Goal: Information Seeking & Learning: Learn about a topic

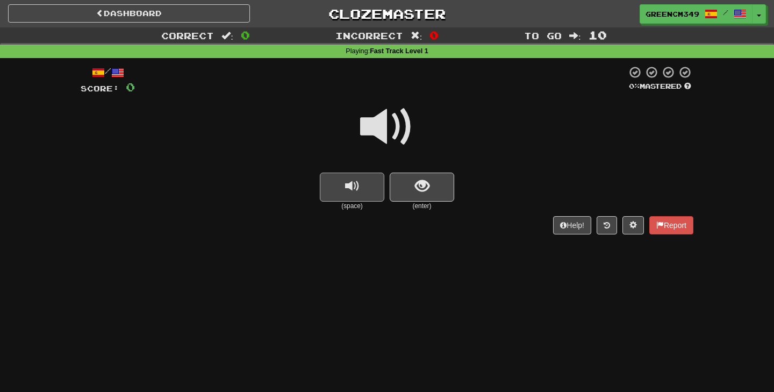
click at [352, 189] on span "replay audio" at bounding box center [352, 186] width 15 height 15
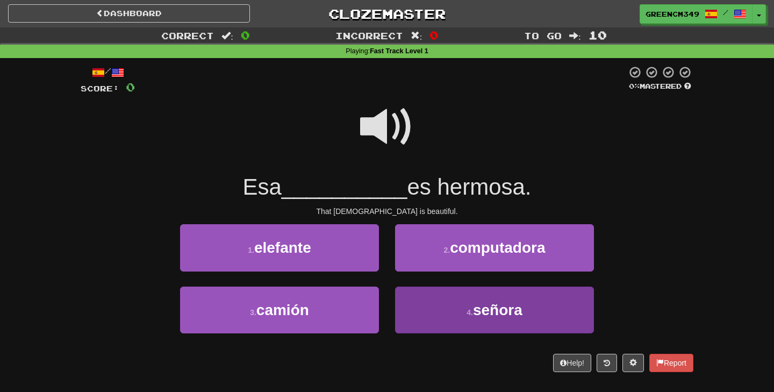
click at [443, 324] on button "4 . señora" at bounding box center [494, 310] width 199 height 47
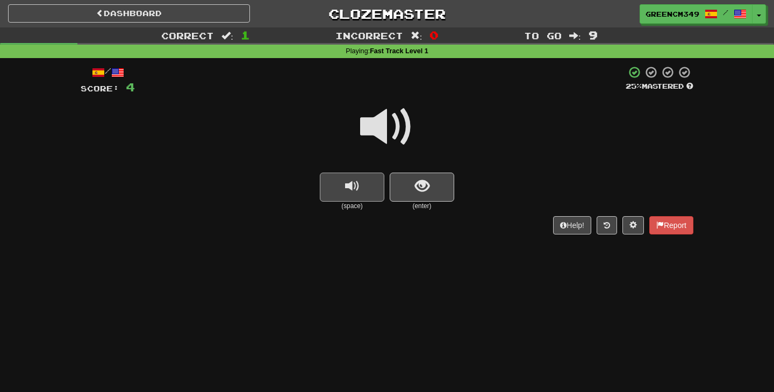
click at [349, 183] on span "replay audio" at bounding box center [352, 186] width 15 height 15
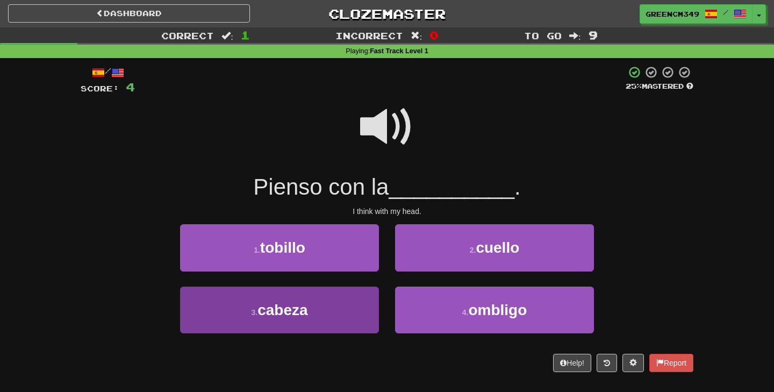
click at [288, 323] on button "3 . cabeza" at bounding box center [279, 310] width 199 height 47
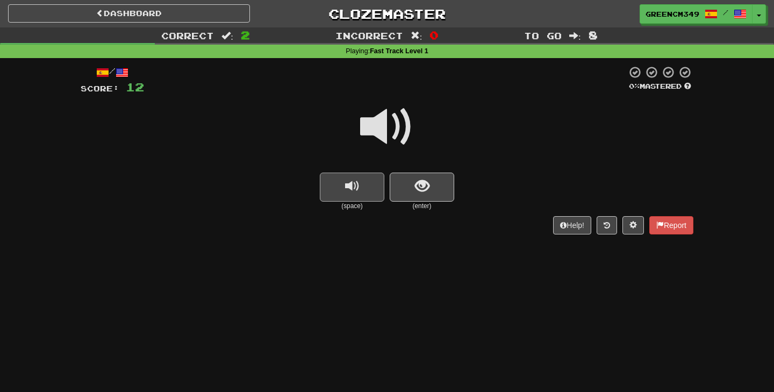
click at [354, 194] on button "replay audio" at bounding box center [352, 187] width 65 height 29
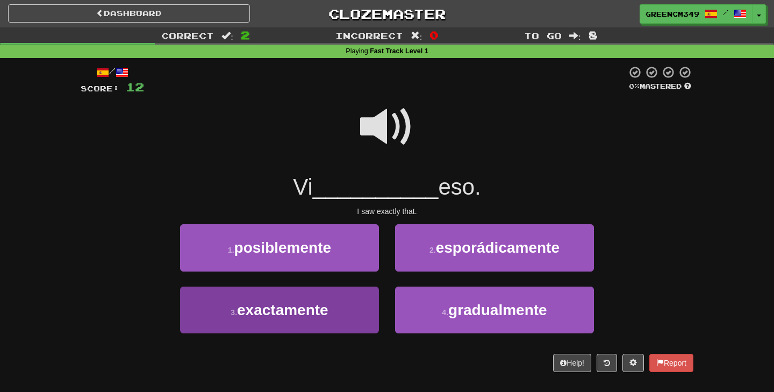
click at [356, 316] on button "3 . exactamente" at bounding box center [279, 310] width 199 height 47
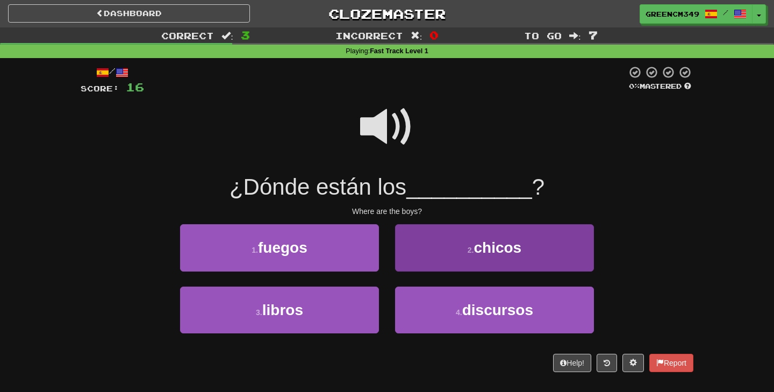
click at [452, 250] on button "2 . chicos" at bounding box center [494, 247] width 199 height 47
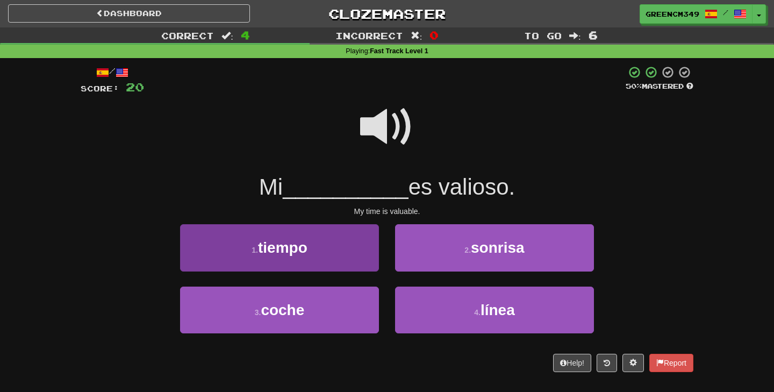
click at [340, 247] on button "1 . tiempo" at bounding box center [279, 247] width 199 height 47
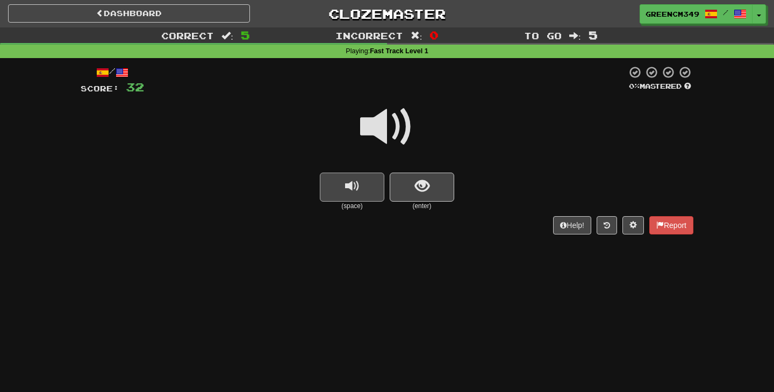
click at [343, 189] on button "replay audio" at bounding box center [352, 187] width 65 height 29
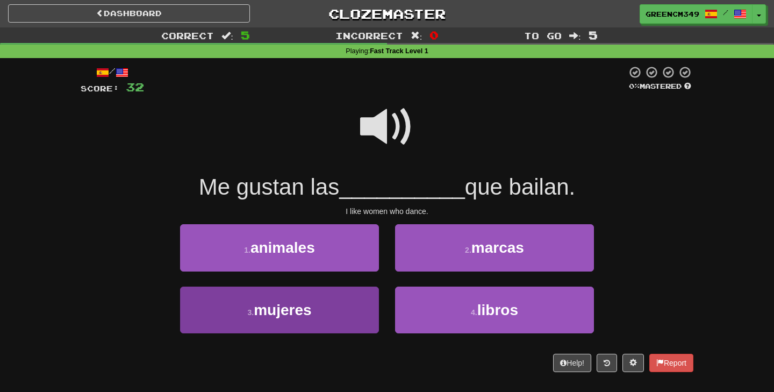
click at [361, 312] on button "3 . mujeres" at bounding box center [279, 310] width 199 height 47
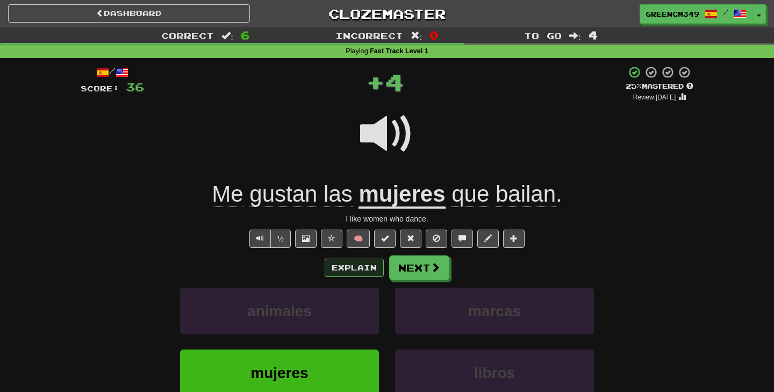
click at [367, 267] on button "Explain" at bounding box center [354, 268] width 59 height 18
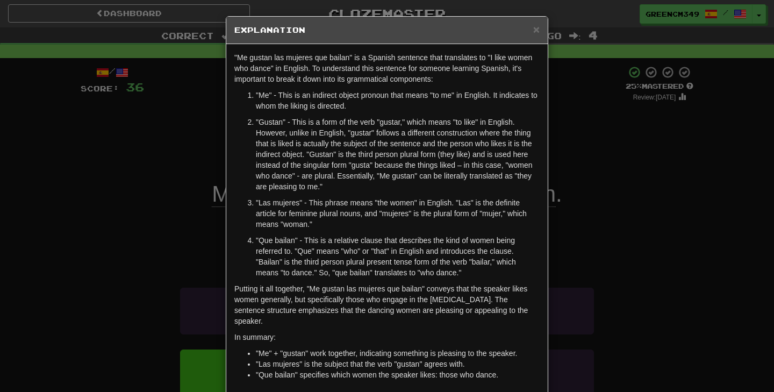
click at [452, 353] on li ""Me" + "gustan" work together, indicating something is pleasing to the speaker." at bounding box center [398, 353] width 284 height 11
click at [639, 196] on div "× Explanation "Me gustan las mujeres que bailan" is a Spanish sentence that tra…" at bounding box center [387, 196] width 774 height 392
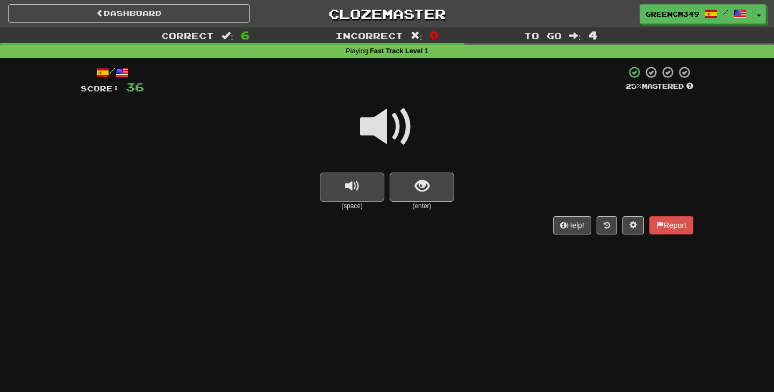
click at [351, 183] on span "replay audio" at bounding box center [352, 186] width 15 height 15
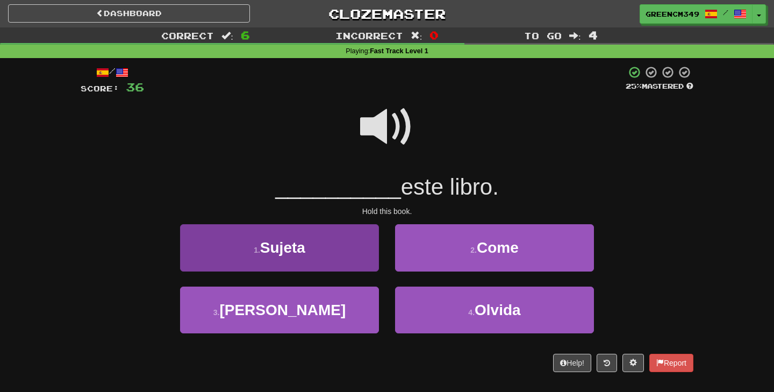
click at [343, 255] on button "1 . Sujeta" at bounding box center [279, 247] width 199 height 47
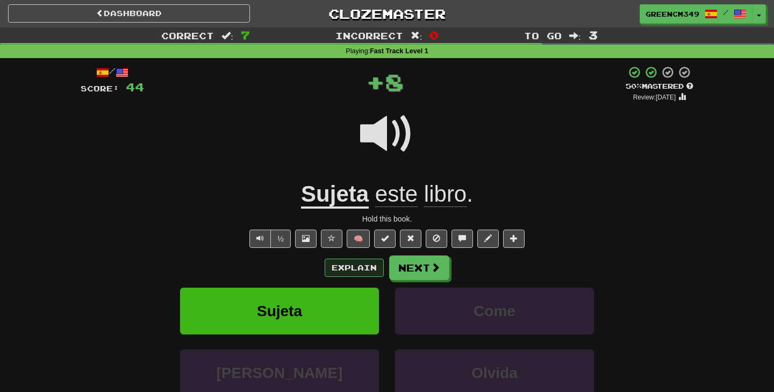
click at [333, 262] on button "Explain" at bounding box center [354, 268] width 59 height 18
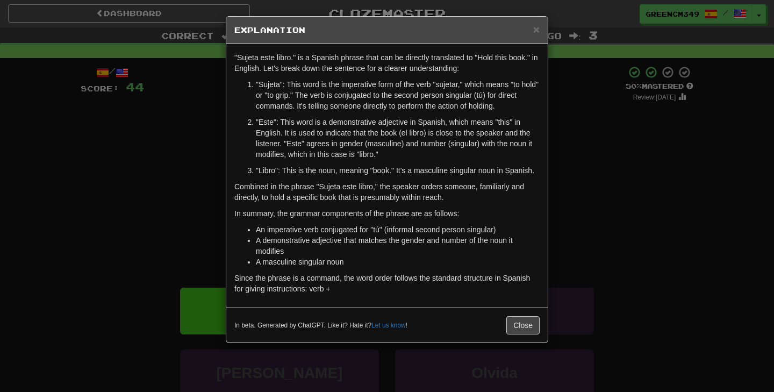
click at [627, 196] on div "× Explanation "Sujeta este libro." is a Spanish phrase that can be directly tra…" at bounding box center [387, 196] width 774 height 392
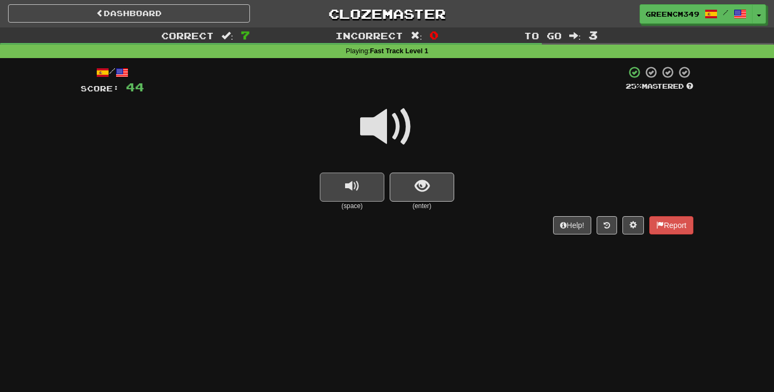
click at [363, 194] on button "replay audio" at bounding box center [352, 187] width 65 height 29
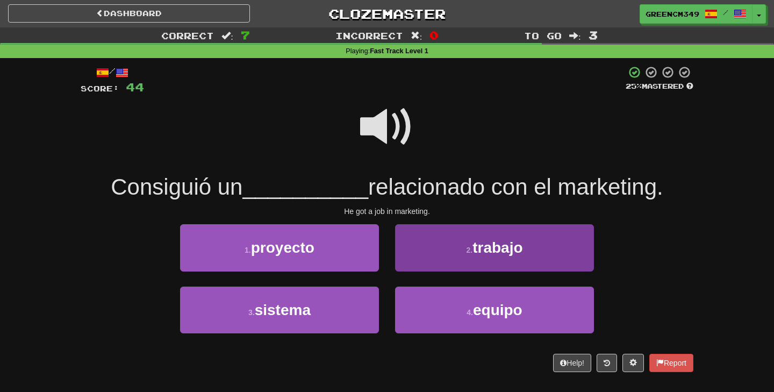
click at [447, 260] on button "2 . trabajo" at bounding box center [494, 247] width 199 height 47
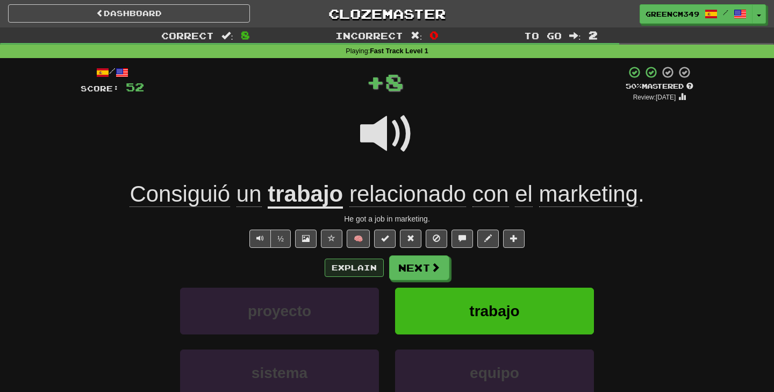
click at [352, 260] on button "Explain" at bounding box center [354, 268] width 59 height 18
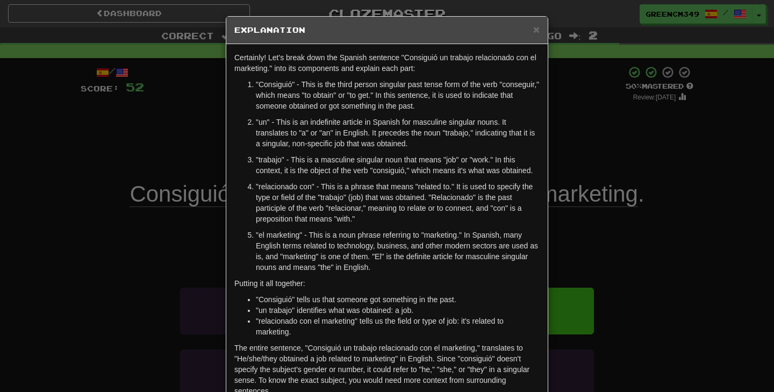
click at [643, 238] on div "× Explanation Certainly! Let's break down the Spanish sentence "Consiguió un tr…" at bounding box center [387, 196] width 774 height 392
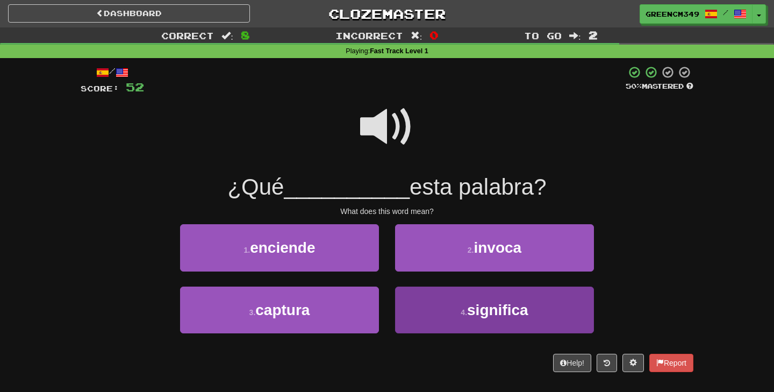
click at [554, 296] on button "4 . significa" at bounding box center [494, 310] width 199 height 47
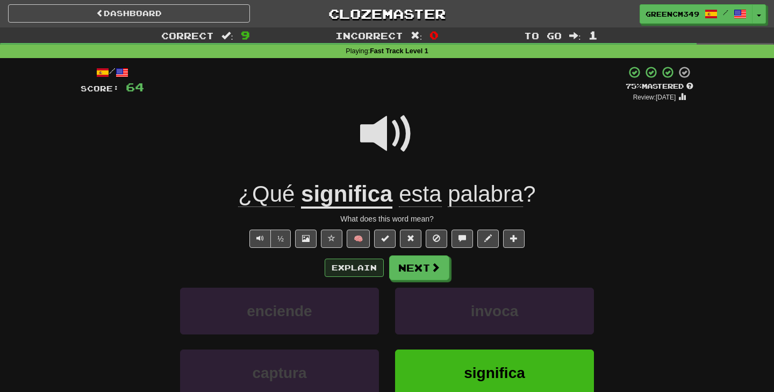
click at [349, 270] on button "Explain" at bounding box center [354, 268] width 59 height 18
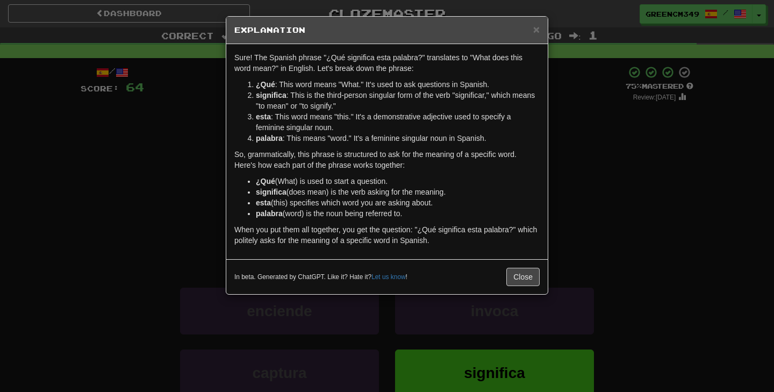
click at [571, 167] on div "× Explanation Sure! The Spanish phrase "¿Qué significa esta palabra?" translate…" at bounding box center [387, 196] width 774 height 392
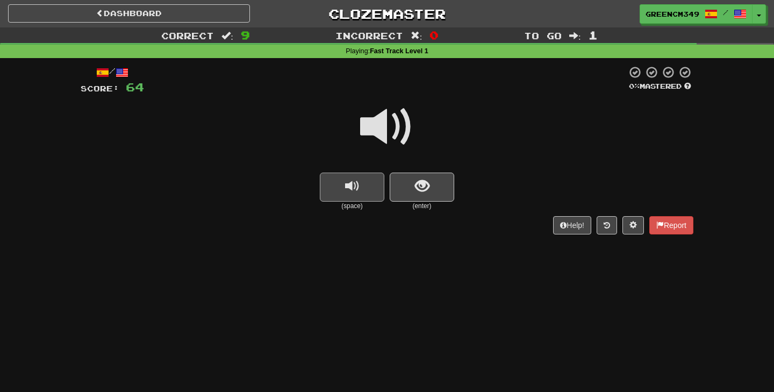
click at [367, 183] on button "replay audio" at bounding box center [352, 187] width 65 height 29
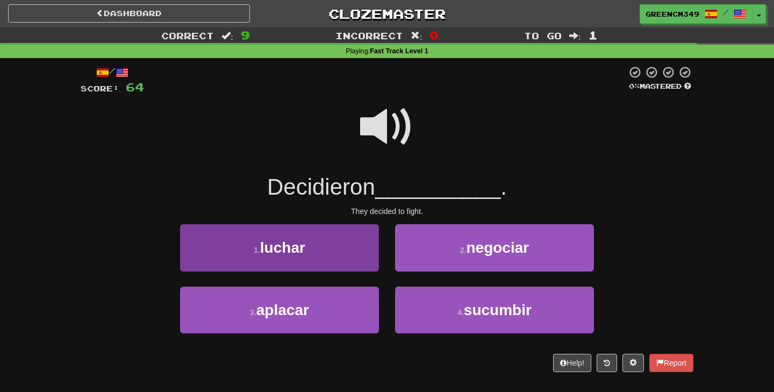
click at [332, 248] on button "1 . luchar" at bounding box center [279, 247] width 199 height 47
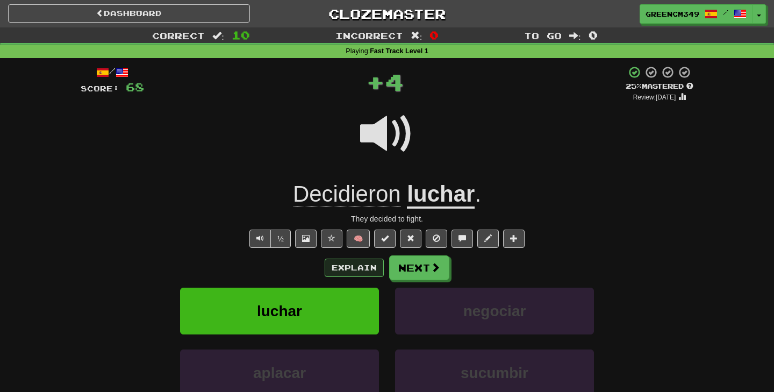
click at [348, 270] on button "Explain" at bounding box center [354, 268] width 59 height 18
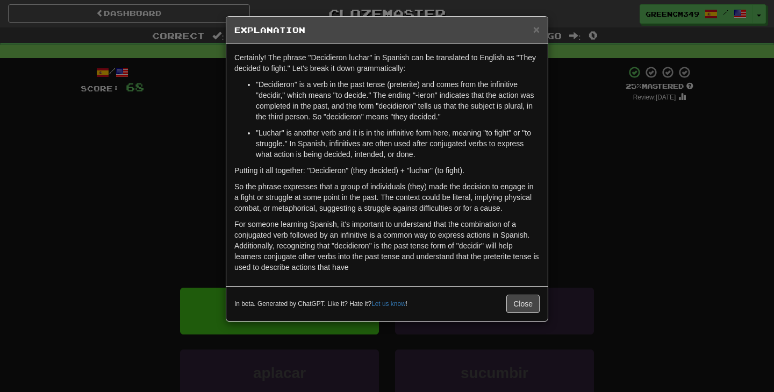
click at [522, 244] on p "For someone learning Spanish, it's important to understand that the combination…" at bounding box center [386, 246] width 305 height 54
click at [575, 224] on div "× Explanation Certainly! The phrase "Decidieron luchar" in Spanish can be trans…" at bounding box center [387, 196] width 774 height 392
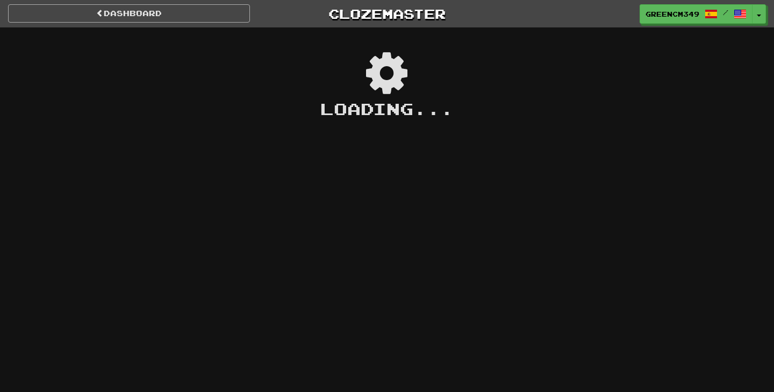
click at [174, 17] on link "Dashboard" at bounding box center [129, 13] width 242 height 18
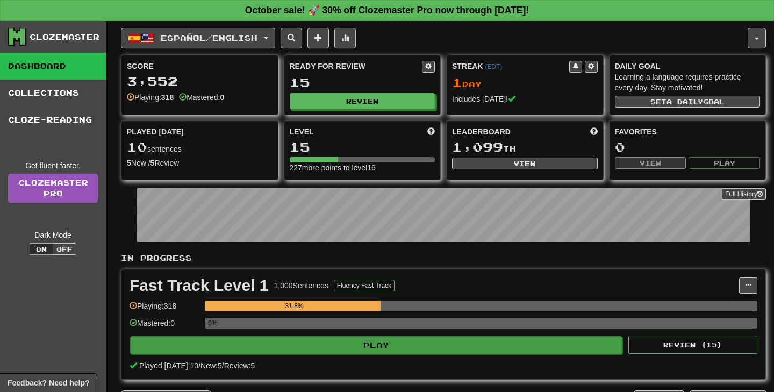
click at [307, 341] on button "Play" at bounding box center [376, 345] width 492 height 18
select select "**"
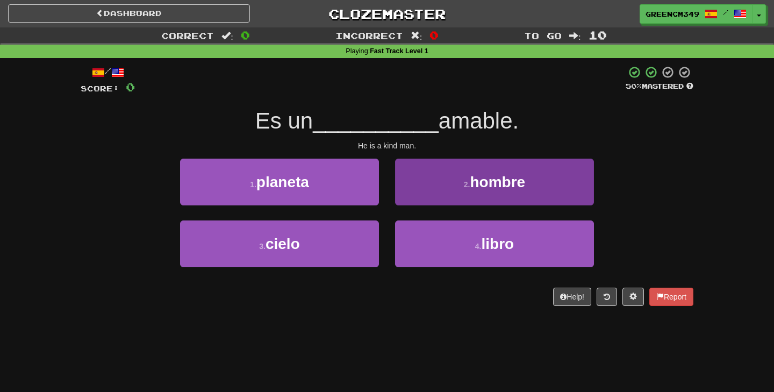
click at [438, 198] on button "2 . hombre" at bounding box center [494, 182] width 199 height 47
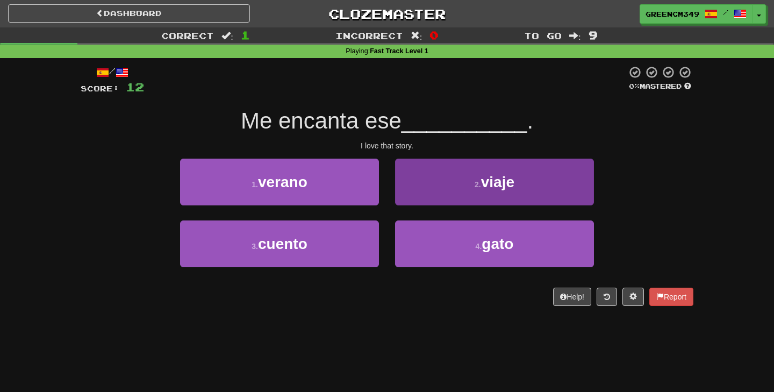
click at [432, 177] on button "2 . viaje" at bounding box center [494, 182] width 199 height 47
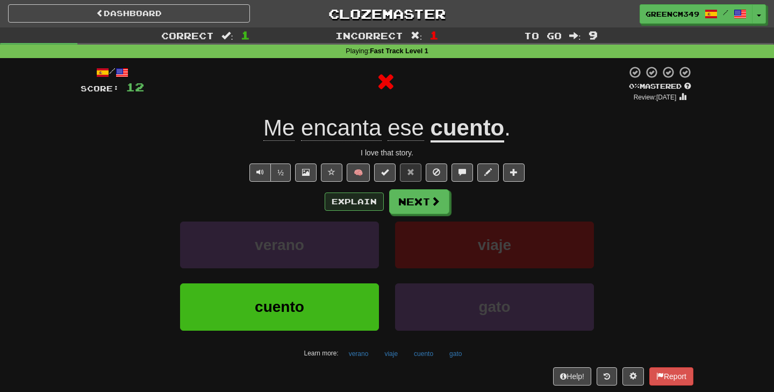
click at [375, 203] on button "Explain" at bounding box center [354, 201] width 59 height 18
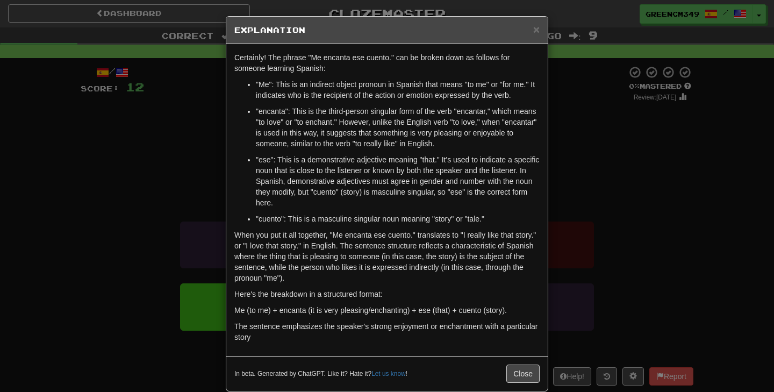
click at [616, 273] on div "× Explanation Certainly! The phrase "Me encanta ese cuento." can be broken down…" at bounding box center [387, 196] width 774 height 392
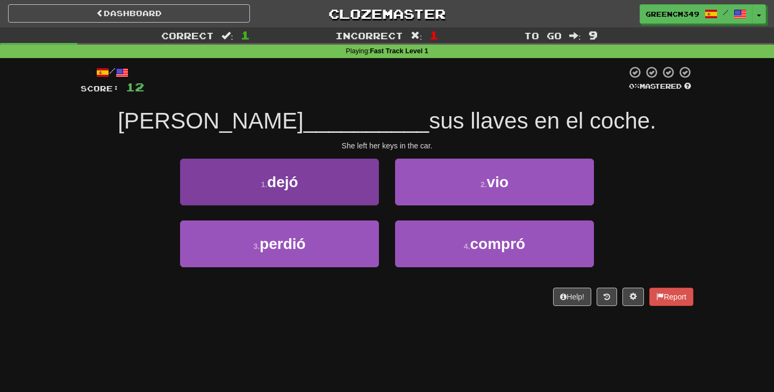
click at [346, 184] on button "1 . dejó" at bounding box center [279, 182] width 199 height 47
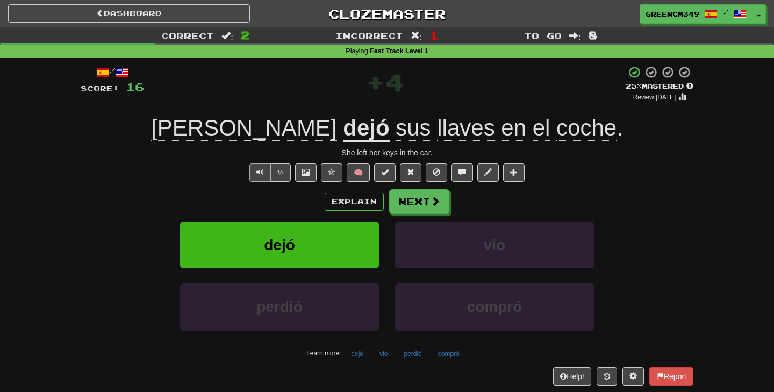
click at [269, 176] on button "Text-to-speech controls" at bounding box center [260, 172] width 22 height 18
click at [342, 198] on button "Explain" at bounding box center [354, 201] width 59 height 18
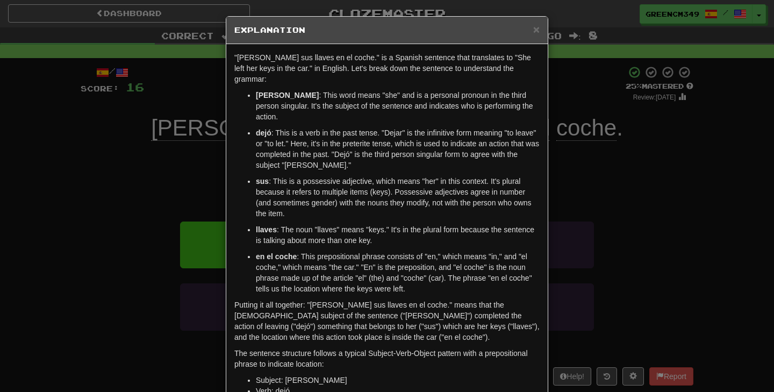
click at [652, 205] on div "× Explanation "Ella dejó sus llaves en el coche." is a Spanish sentence that tr…" at bounding box center [387, 196] width 774 height 392
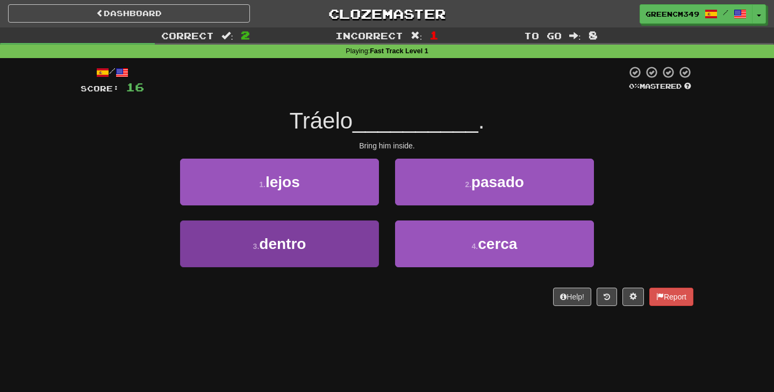
click at [313, 248] on button "3 . dentro" at bounding box center [279, 243] width 199 height 47
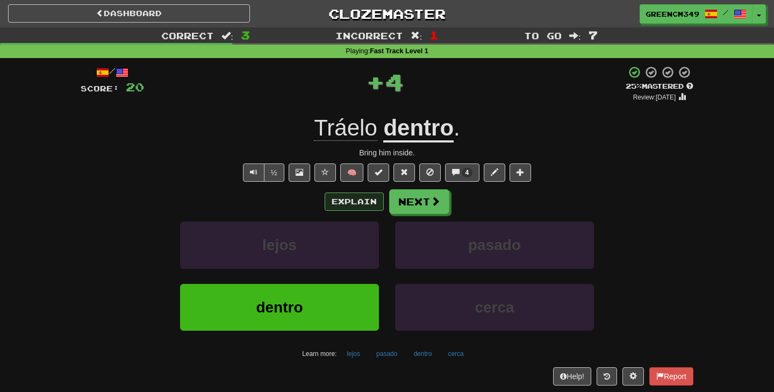
click at [360, 195] on button "Explain" at bounding box center [354, 201] width 59 height 18
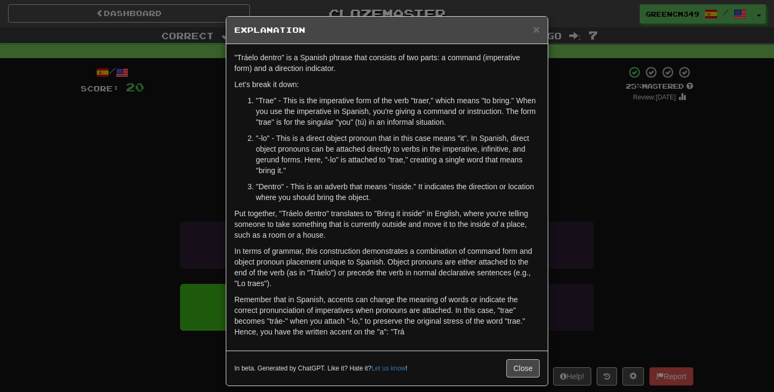
click at [564, 254] on div "× Explanation "Tráelo dentro" is a Spanish phrase that consists of two parts: a…" at bounding box center [387, 196] width 774 height 392
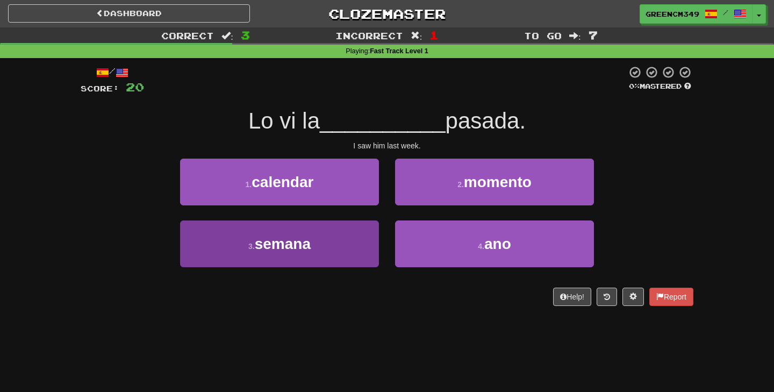
click at [331, 246] on button "3 . semana" at bounding box center [279, 243] width 199 height 47
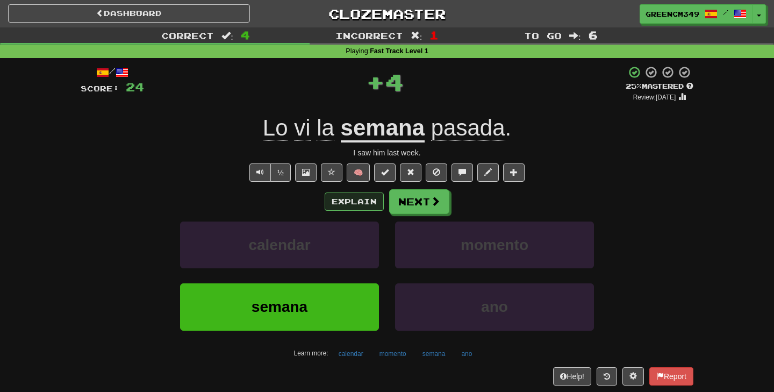
click at [341, 202] on button "Explain" at bounding box center [354, 201] width 59 height 18
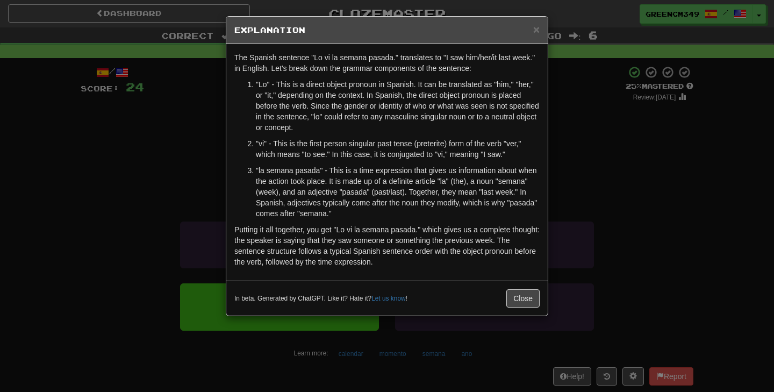
click at [638, 239] on div "× Explanation The Spanish sentence "Lo vi la semana pasada." translates to "I s…" at bounding box center [387, 196] width 774 height 392
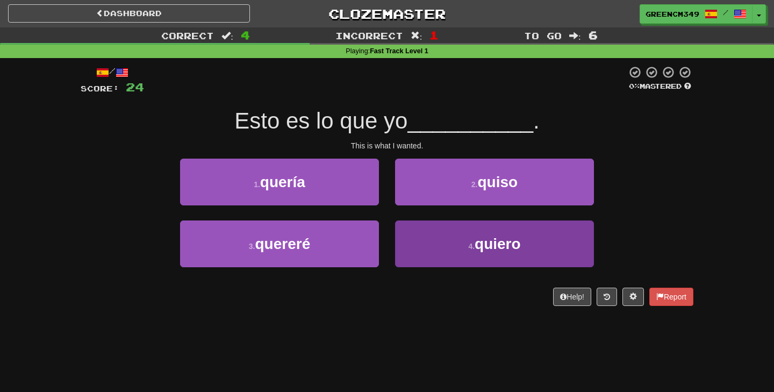
click at [540, 240] on button "4 . quiero" at bounding box center [494, 243] width 199 height 47
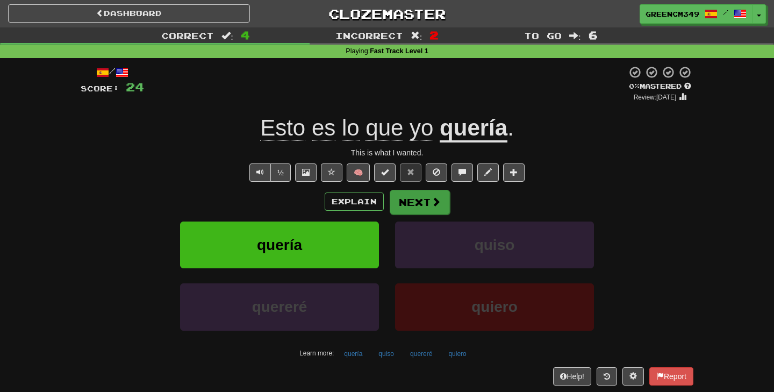
click at [402, 203] on button "Next" at bounding box center [420, 202] width 60 height 25
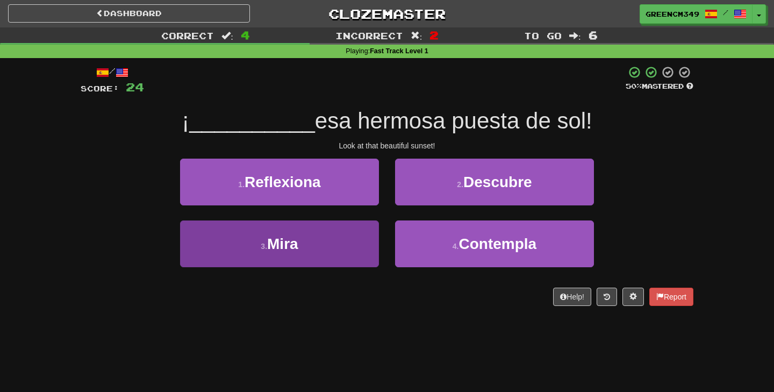
click at [361, 237] on button "3 . Mira" at bounding box center [279, 243] width 199 height 47
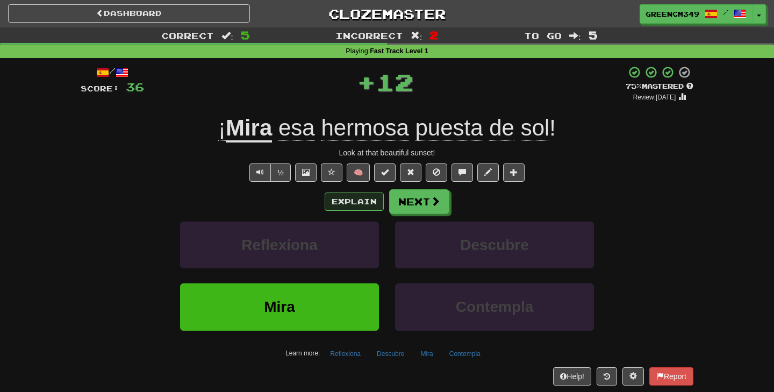
click at [362, 203] on button "Explain" at bounding box center [354, 201] width 59 height 18
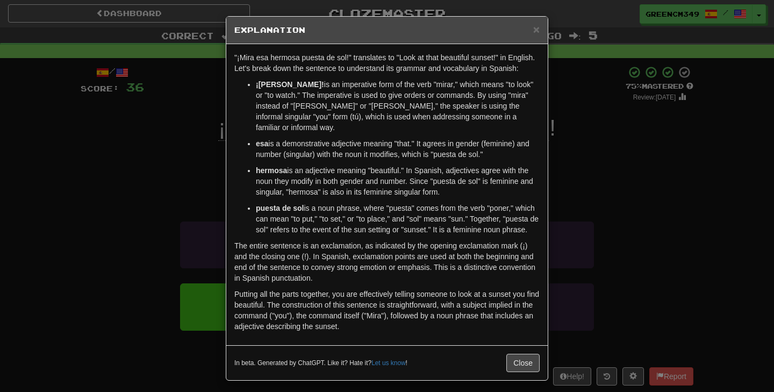
click at [567, 254] on div "× Explanation "¡Mira esa hermosa puesta de sol!" translates to "Look at that be…" at bounding box center [387, 196] width 774 height 392
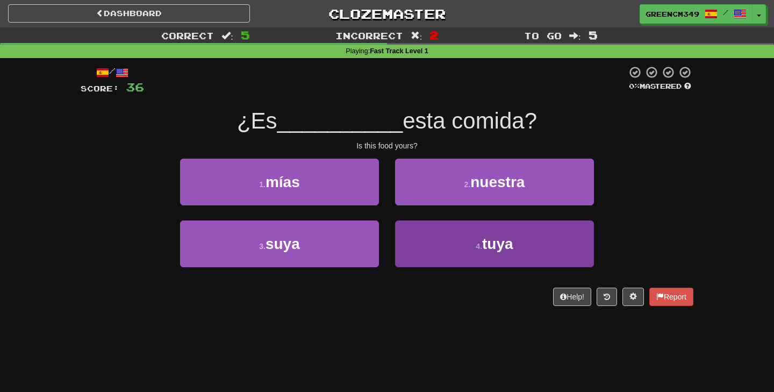
click at [535, 260] on button "4 . tuya" at bounding box center [494, 243] width 199 height 47
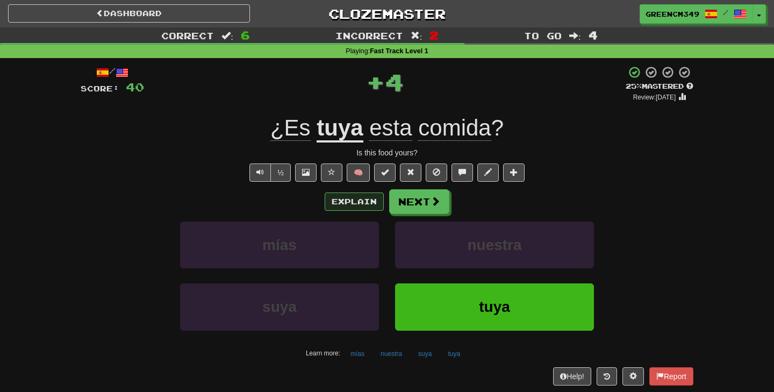
click at [366, 205] on button "Explain" at bounding box center [354, 201] width 59 height 18
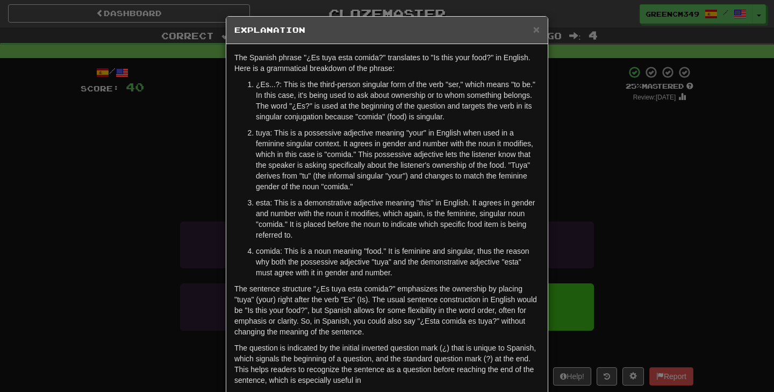
click at [684, 228] on div "× Explanation The Spanish phrase "¿Es tuya esta comida?" translates to "Is this…" at bounding box center [387, 196] width 774 height 392
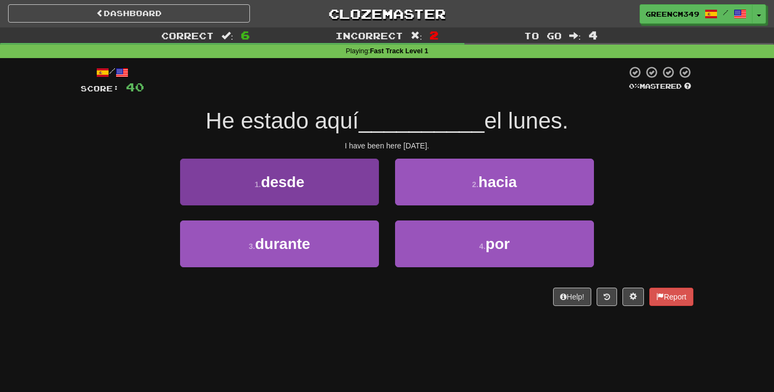
click at [343, 193] on button "1 . desde" at bounding box center [279, 182] width 199 height 47
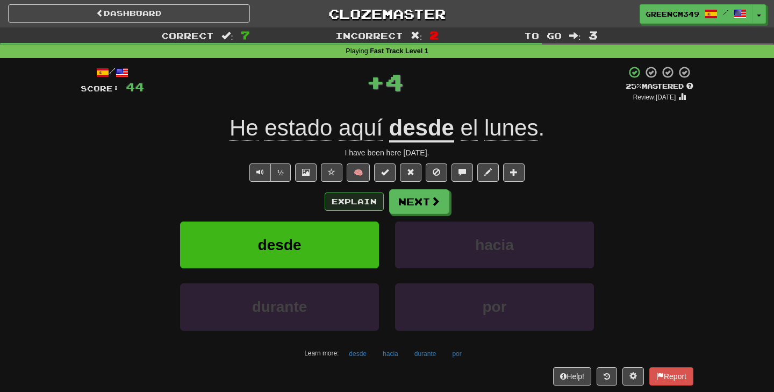
click at [354, 203] on button "Explain" at bounding box center [354, 201] width 59 height 18
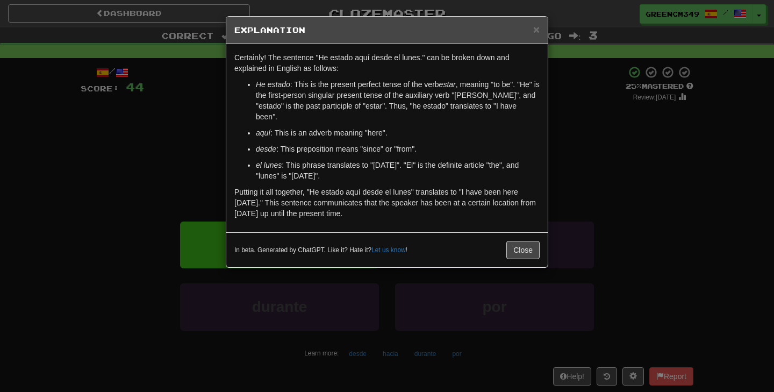
click at [643, 171] on div "× Explanation Certainly! The sentence "He estado aquí desde el lunes." can be b…" at bounding box center [387, 196] width 774 height 392
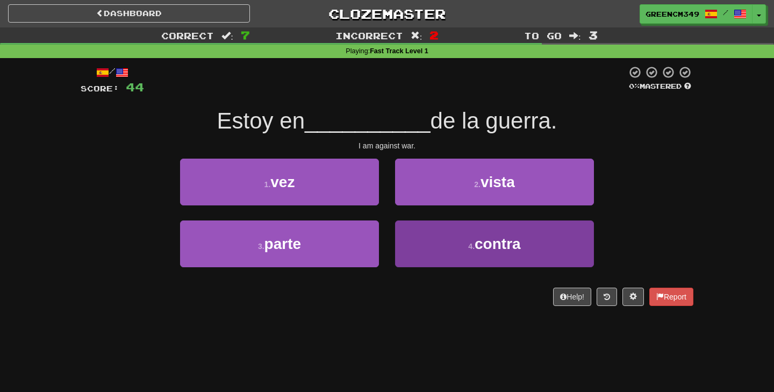
click at [448, 247] on button "4 . contra" at bounding box center [494, 243] width 199 height 47
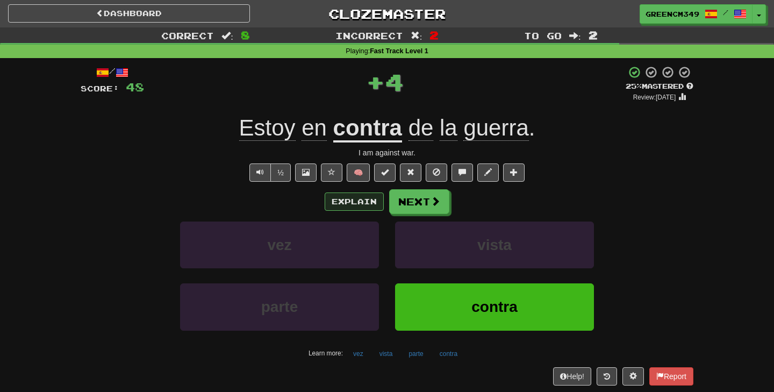
click at [354, 206] on button "Explain" at bounding box center [354, 201] width 59 height 18
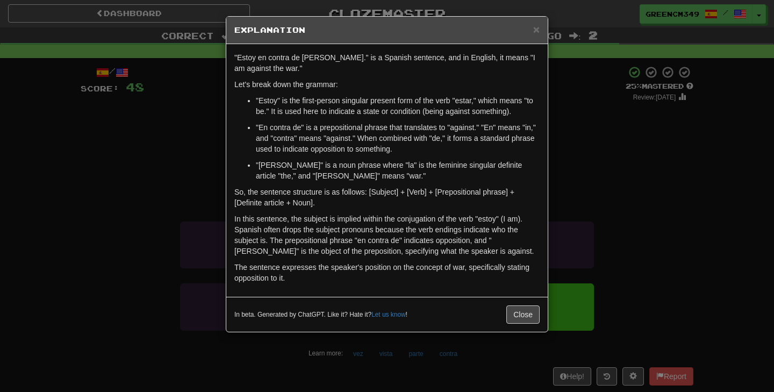
click at [596, 190] on div "× Explanation "Estoy en contra de la guerra." is a Spanish sentence, and in Eng…" at bounding box center [387, 196] width 774 height 392
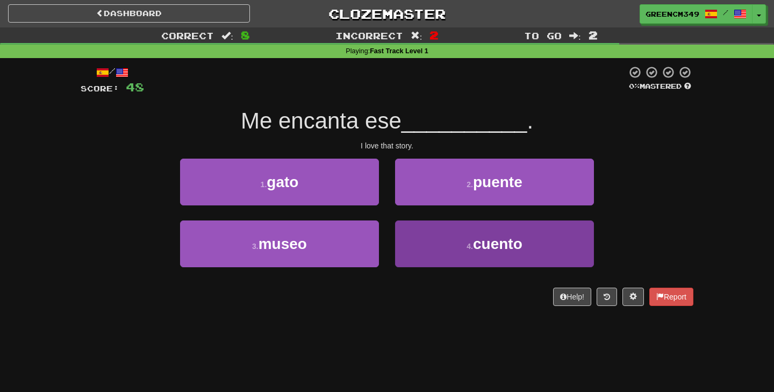
click at [431, 247] on button "4 . cuento" at bounding box center [494, 243] width 199 height 47
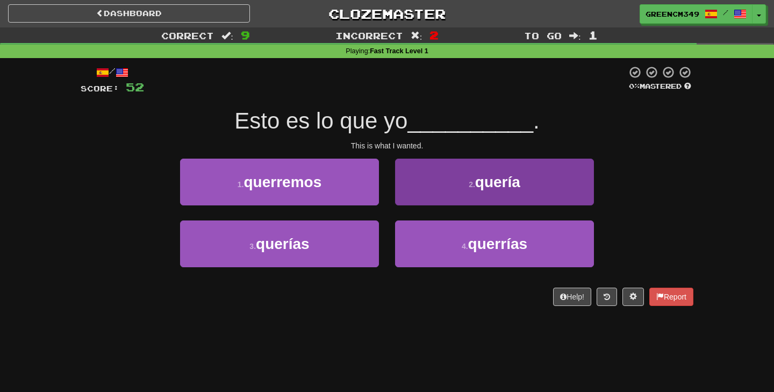
click at [479, 189] on button "2 . quería" at bounding box center [494, 182] width 199 height 47
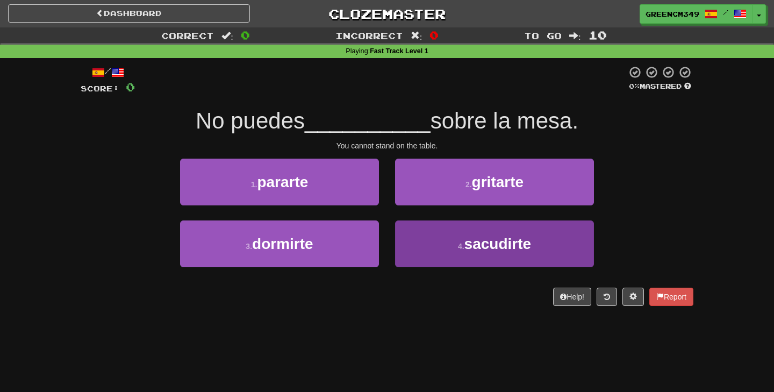
click at [472, 258] on button "4 . sacudirte" at bounding box center [494, 243] width 199 height 47
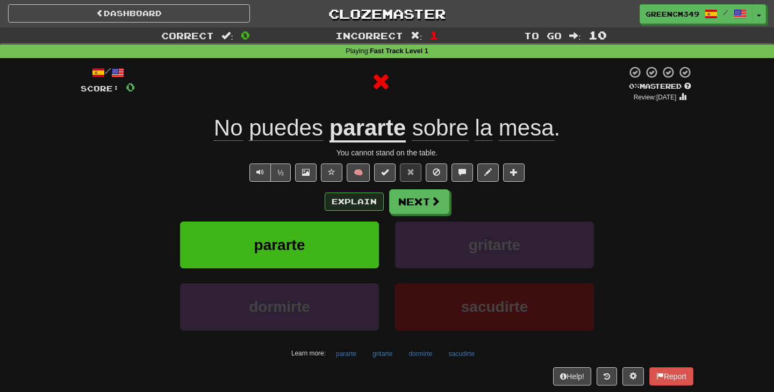
click at [355, 198] on button "Explain" at bounding box center [354, 201] width 59 height 18
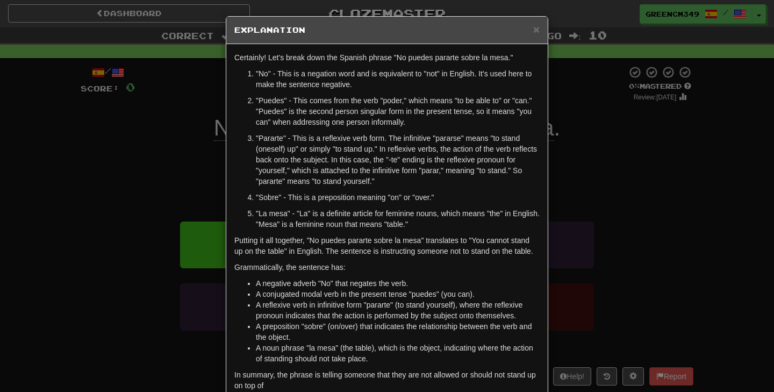
click at [623, 184] on div "× Explanation Certainly! Let's break down the Spanish phrase "No puedes pararte…" at bounding box center [387, 196] width 774 height 392
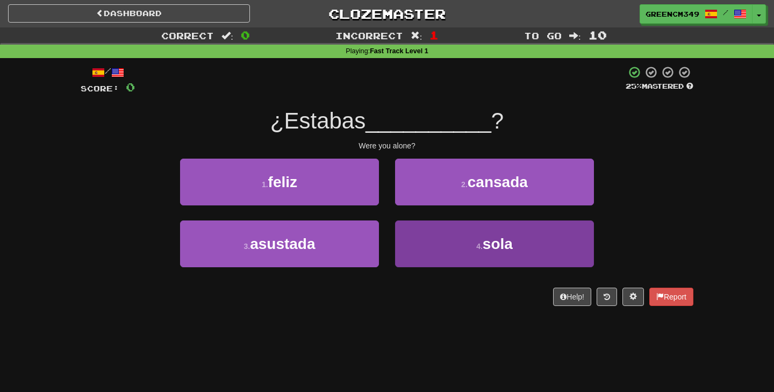
click at [550, 260] on button "4 . sola" at bounding box center [494, 243] width 199 height 47
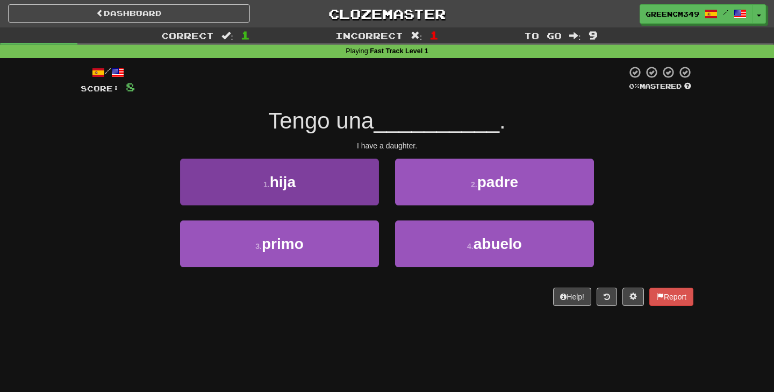
click at [358, 184] on button "1 . hija" at bounding box center [279, 182] width 199 height 47
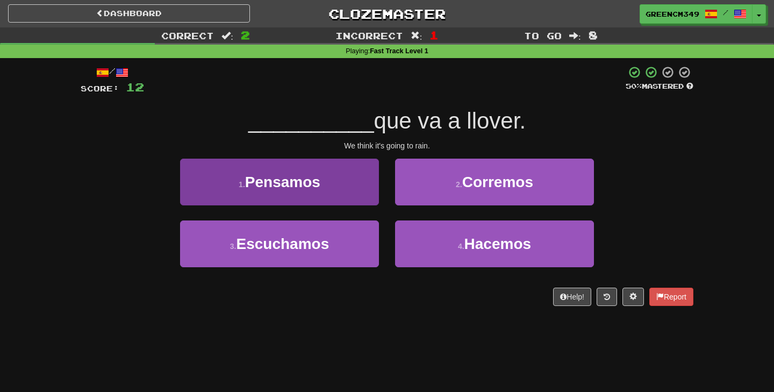
click at [306, 174] on span "Pensamos" at bounding box center [282, 182] width 75 height 17
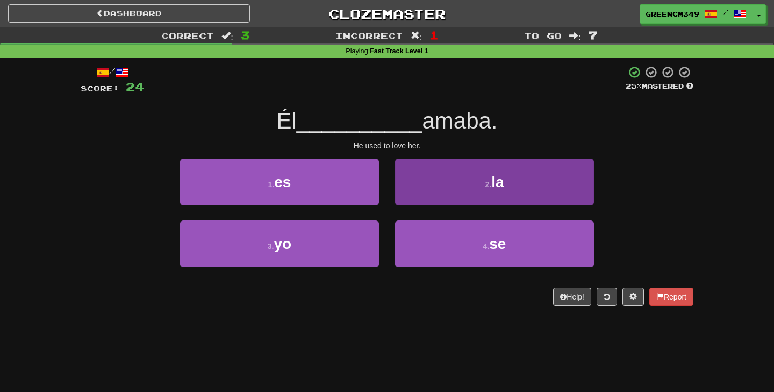
click at [426, 254] on button "4 . se" at bounding box center [494, 243] width 199 height 47
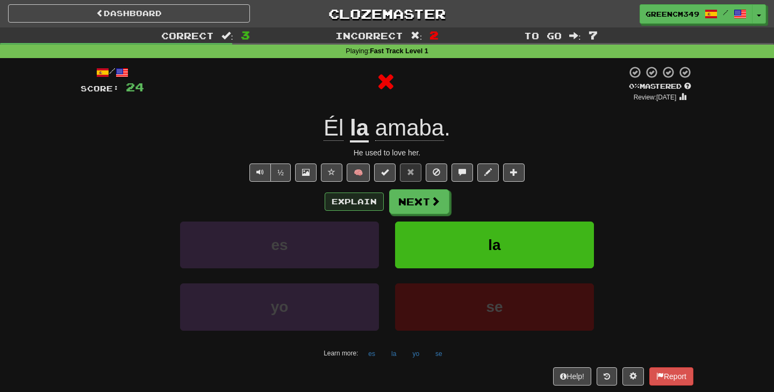
click at [374, 205] on button "Explain" at bounding box center [354, 201] width 59 height 18
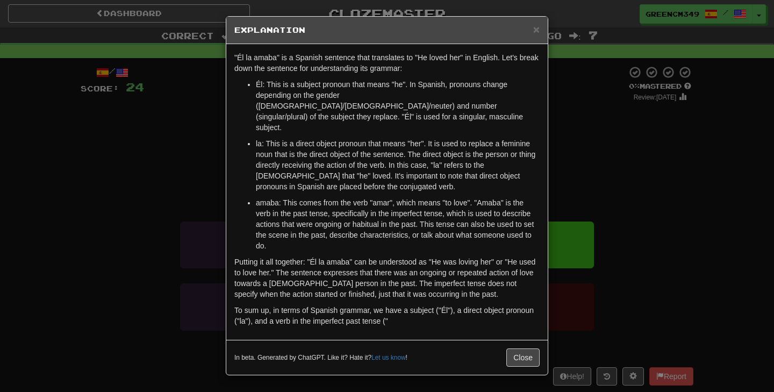
click at [626, 190] on div "× Explanation "Él la amaba" is a Spanish sentence that translates to "He loved …" at bounding box center [387, 196] width 774 height 392
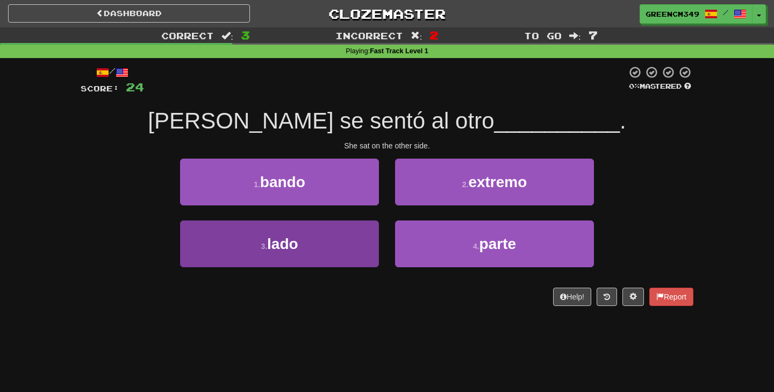
click at [355, 247] on button "3 . lado" at bounding box center [279, 243] width 199 height 47
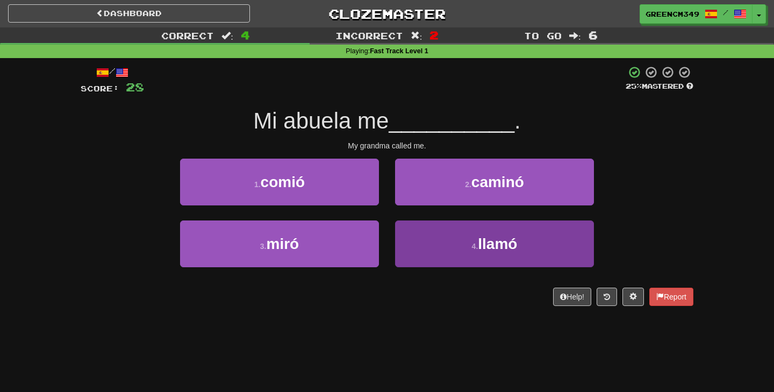
click at [439, 255] on button "4 . llamó" at bounding box center [494, 243] width 199 height 47
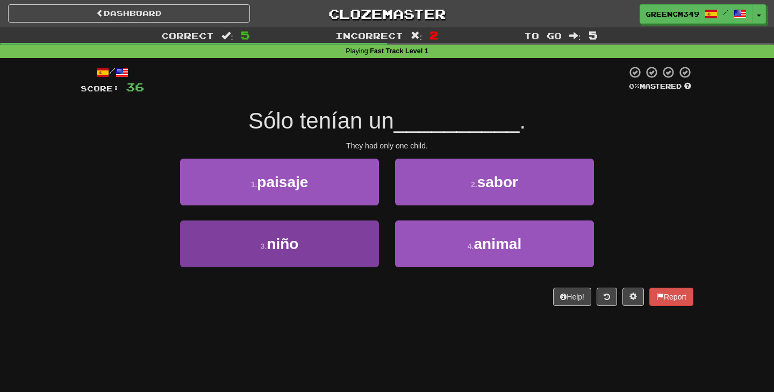
click at [353, 251] on button "3 . niño" at bounding box center [279, 243] width 199 height 47
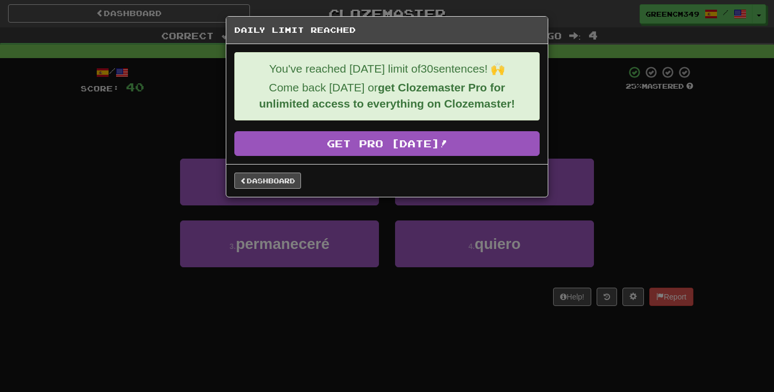
click at [283, 179] on link "Dashboard" at bounding box center [267, 181] width 67 height 16
